Goal: Task Accomplishment & Management: Complete application form

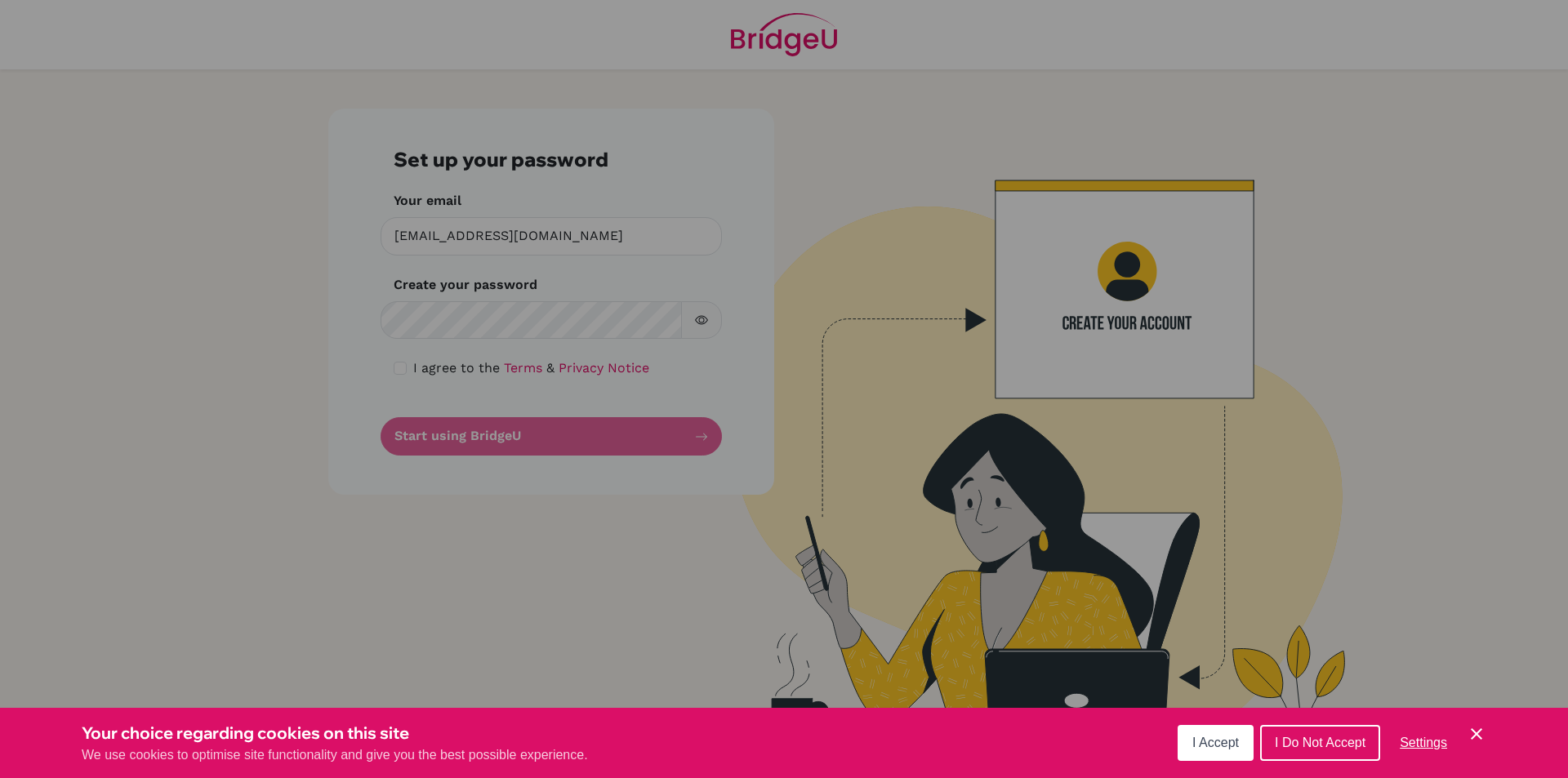
click at [551, 279] on div "Cookie Preferences" at bounding box center [784, 389] width 1568 height 778
click at [538, 313] on div "Cookie Preferences" at bounding box center [784, 389] width 1568 height 778
click at [545, 312] on div "Cookie Preferences" at bounding box center [784, 389] width 1568 height 778
click at [471, 325] on div "Cookie Preferences" at bounding box center [784, 389] width 1568 height 778
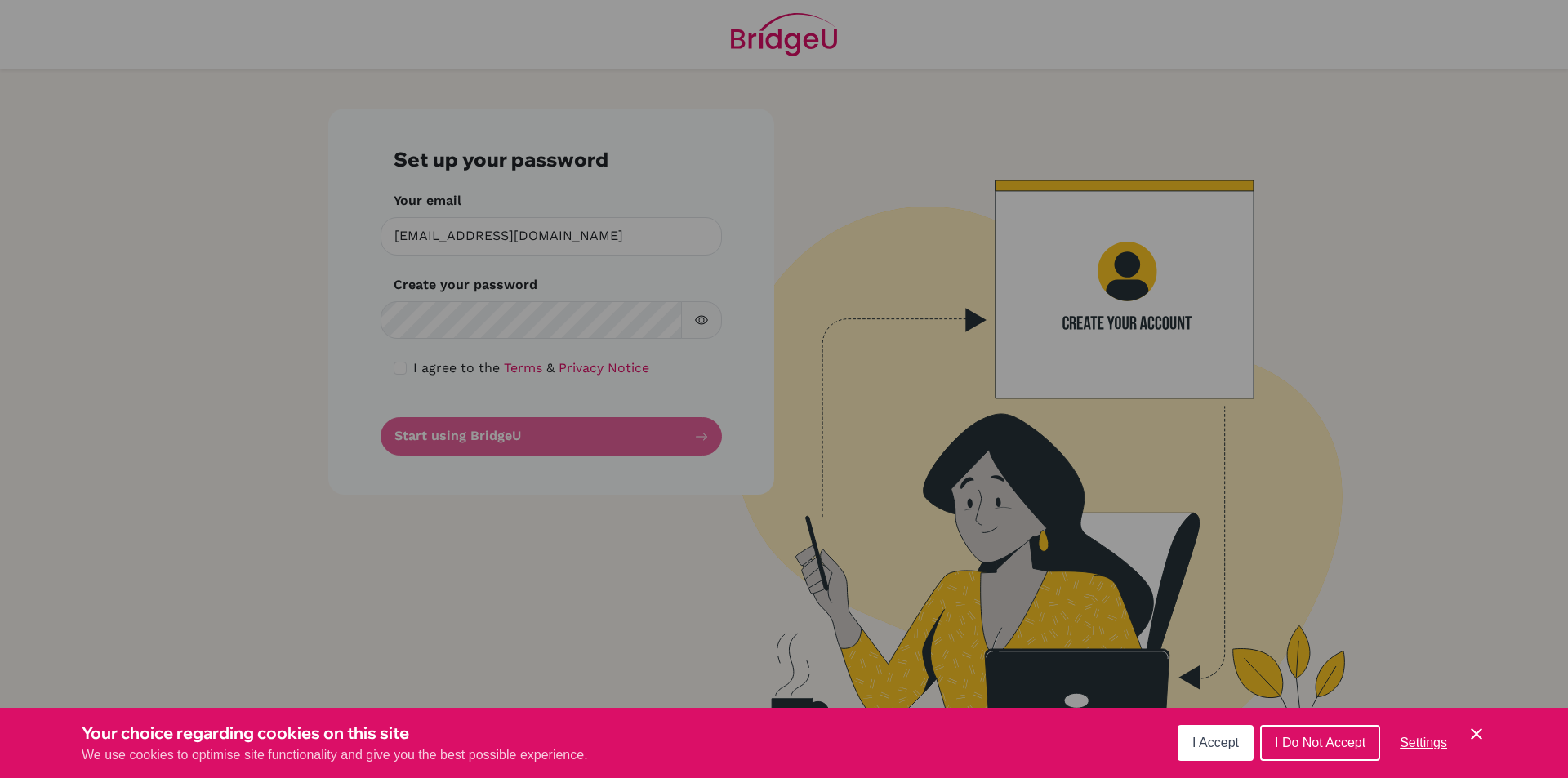
click at [471, 325] on div "Cookie Preferences" at bounding box center [784, 389] width 1568 height 778
click at [586, 311] on div "Cookie Preferences" at bounding box center [784, 389] width 1568 height 778
click at [1220, 739] on span "I Accept" at bounding box center [1215, 742] width 47 height 14
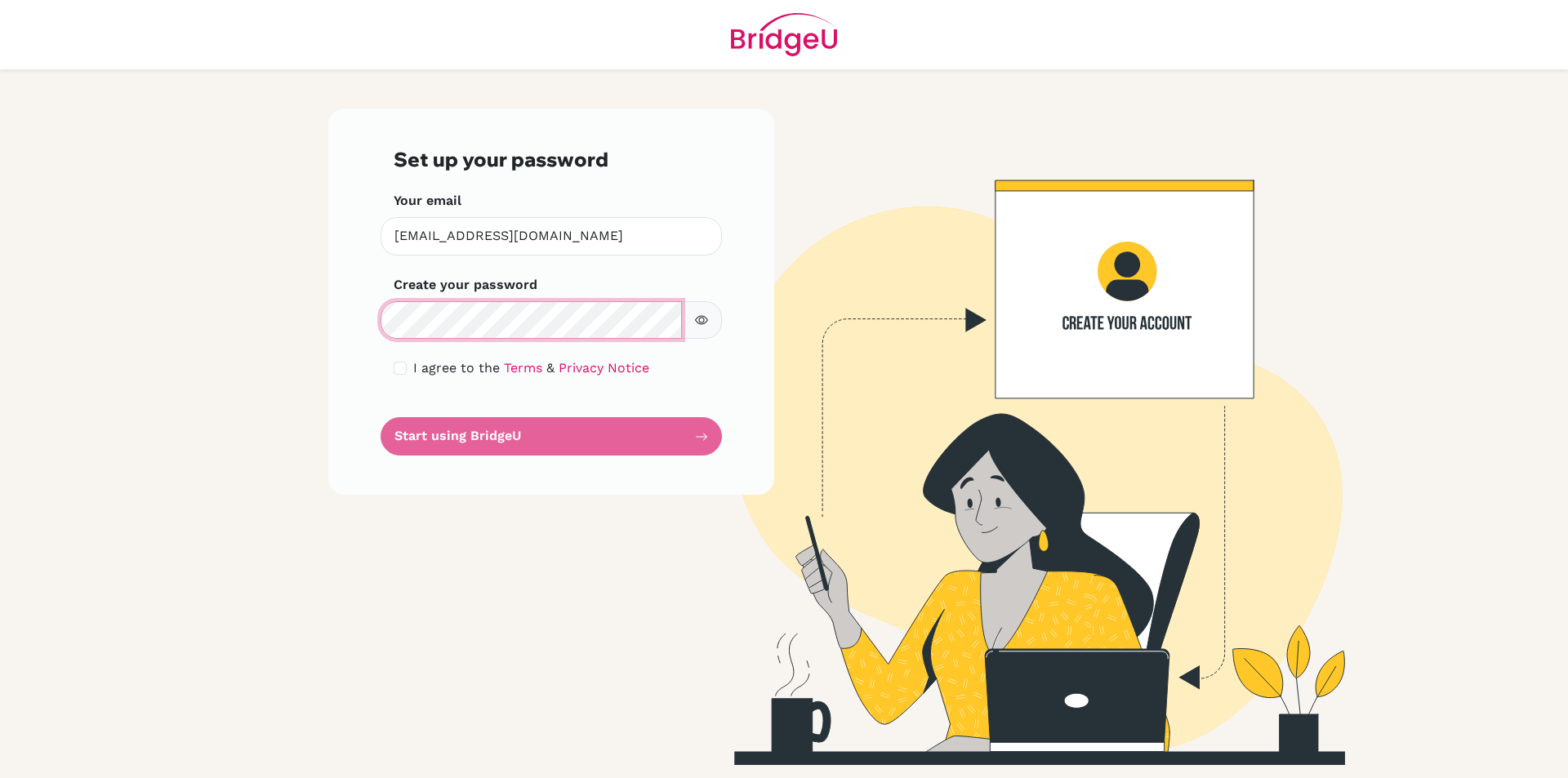
click at [5, 256] on main "Set up your password Your email [EMAIL_ADDRESS][DOMAIN_NAME] Invalid email Crea…" at bounding box center [784, 389] width 1568 height 778
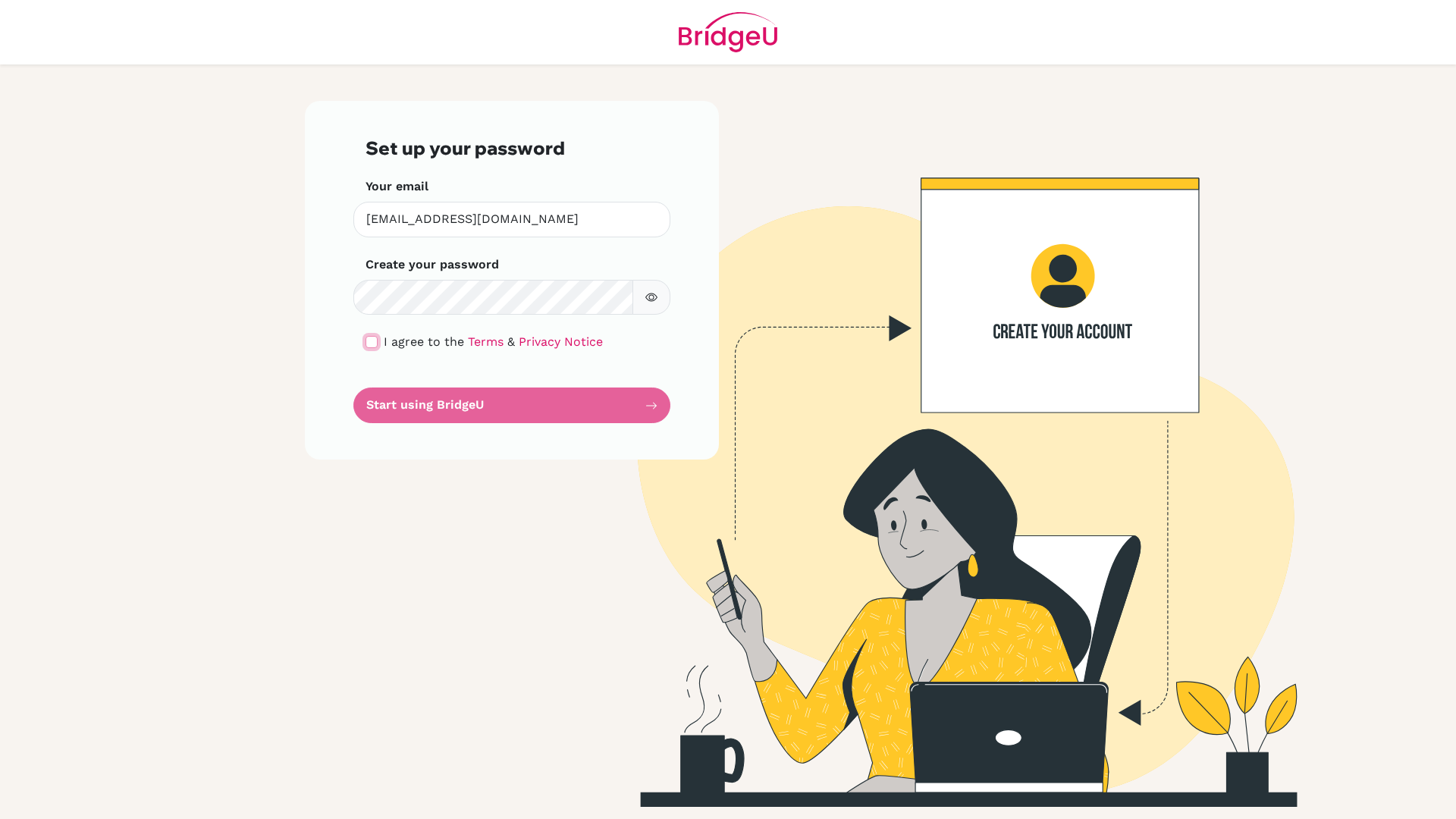
click at [376, 341] on input "checkbox" at bounding box center [372, 342] width 12 height 12
checkbox input "true"
click at [457, 403] on button "Start using BridgeU" at bounding box center [511, 405] width 317 height 36
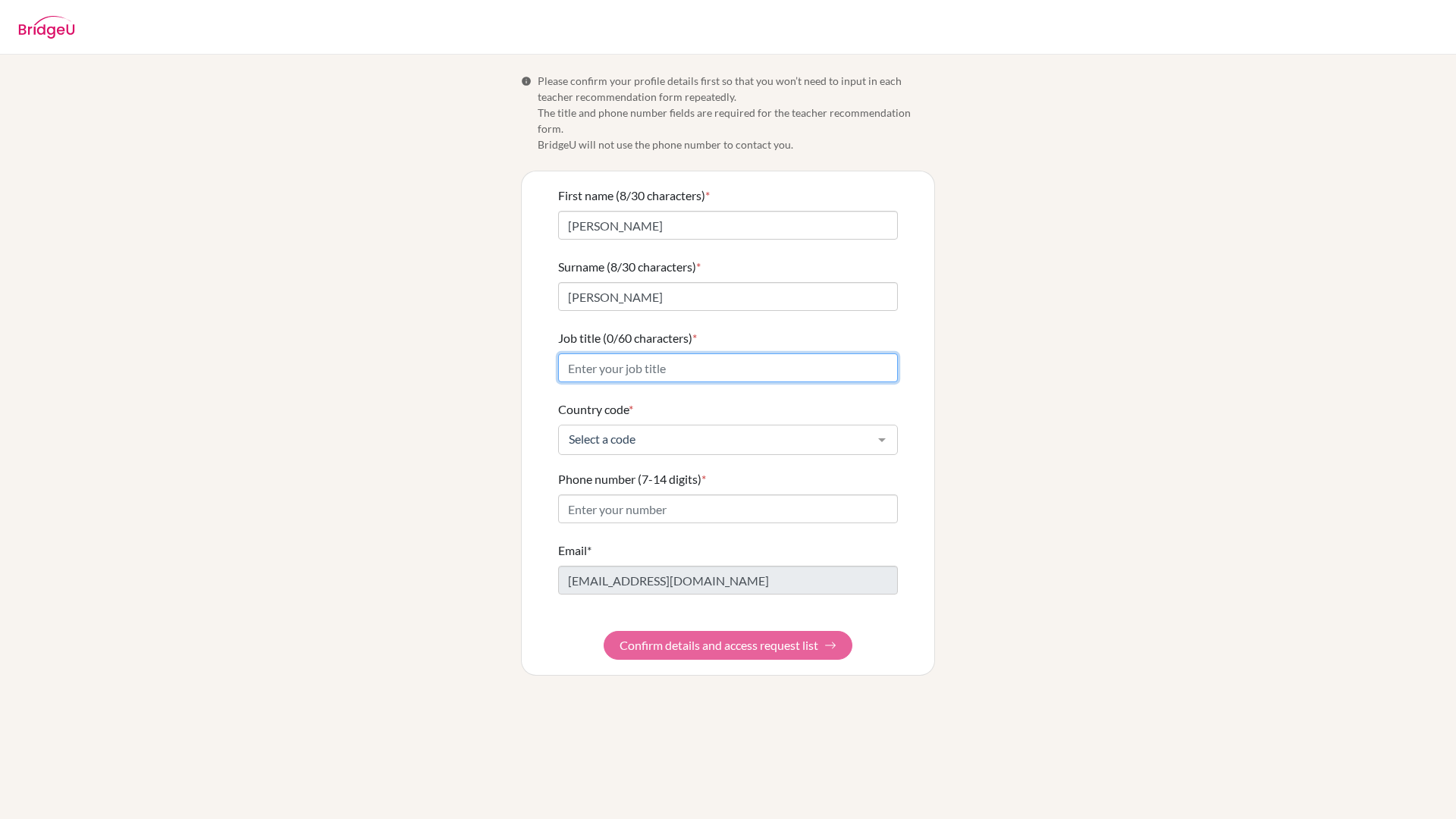
click at [631, 353] on input "Job title (0/60 characters) *" at bounding box center [727, 368] width 340 height 29
type input "ِ"
type input "D"
type input "MYP-DP Arabic Teacher"
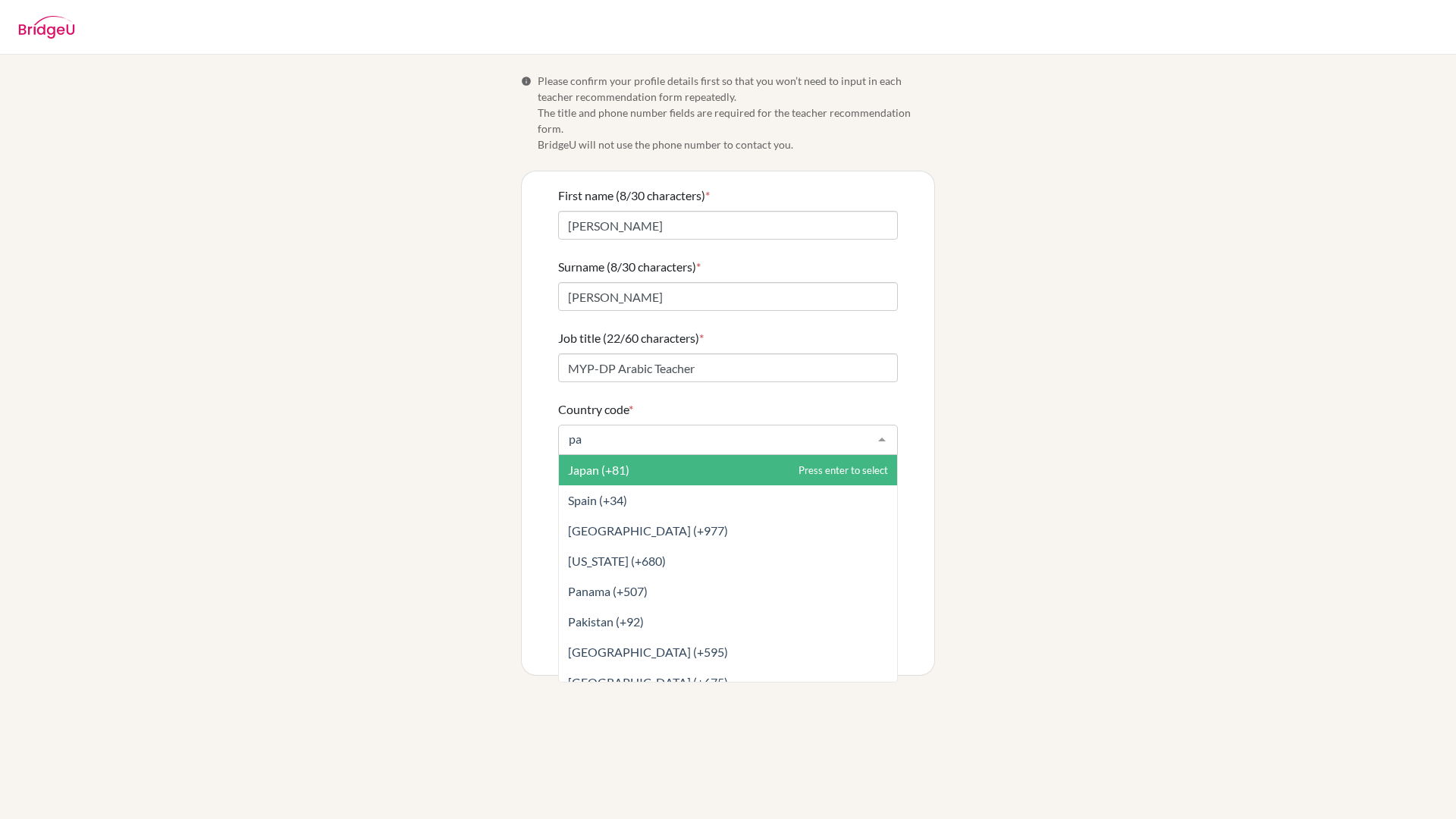
type input "p"
type input "is"
click at [704, 455] on span "Israel (+972)" at bounding box center [761, 470] width 406 height 30
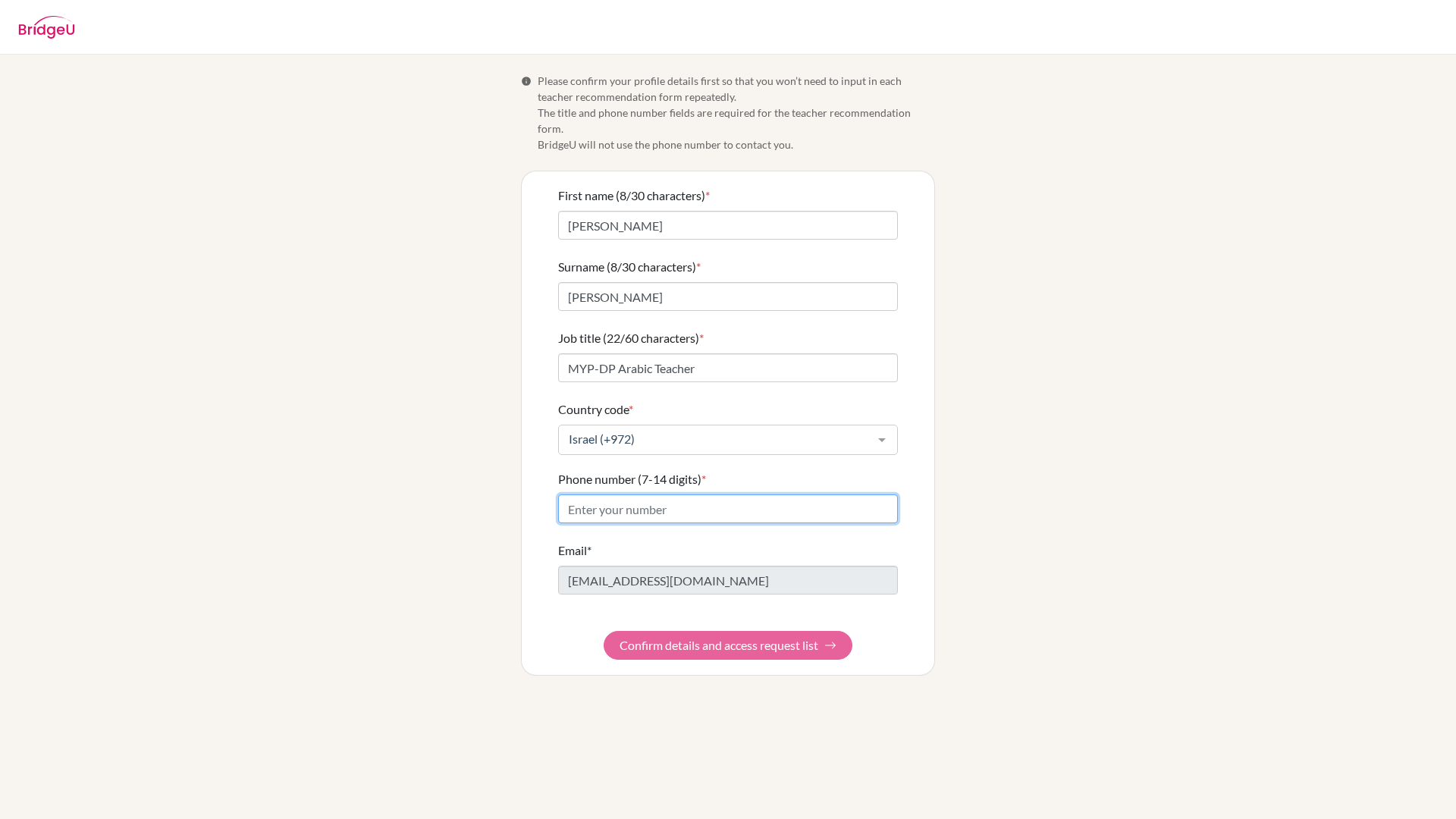
click at [697, 495] on input "Phone number (7-14 digits) *" at bounding box center [727, 509] width 340 height 29
type input "568748022"
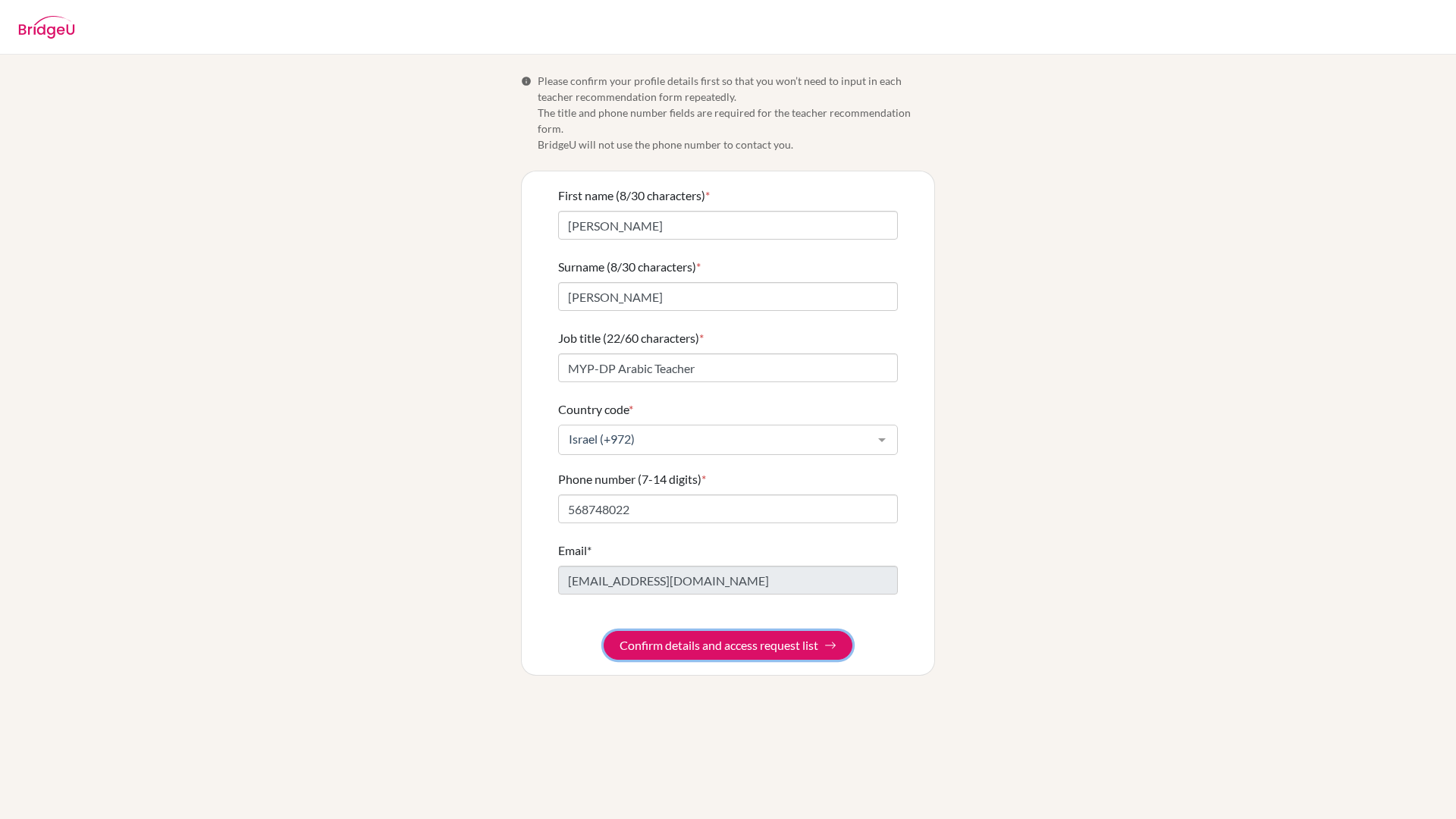
click at [741, 631] on button "Confirm details and access request list" at bounding box center [727, 645] width 248 height 29
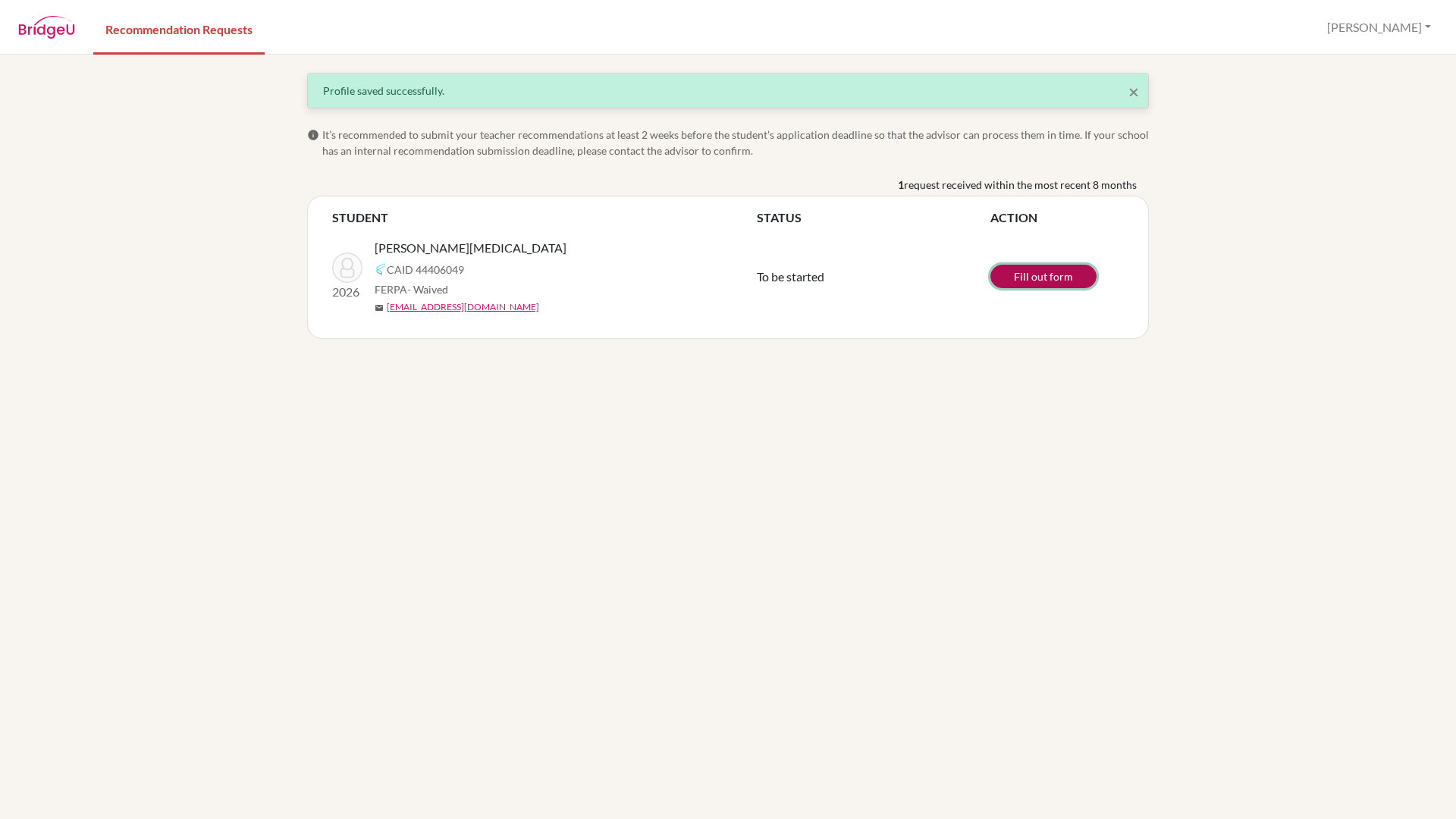
click at [1046, 274] on link "Fill out form" at bounding box center [1043, 276] width 106 height 24
